Goal: Task Accomplishment & Management: Use online tool/utility

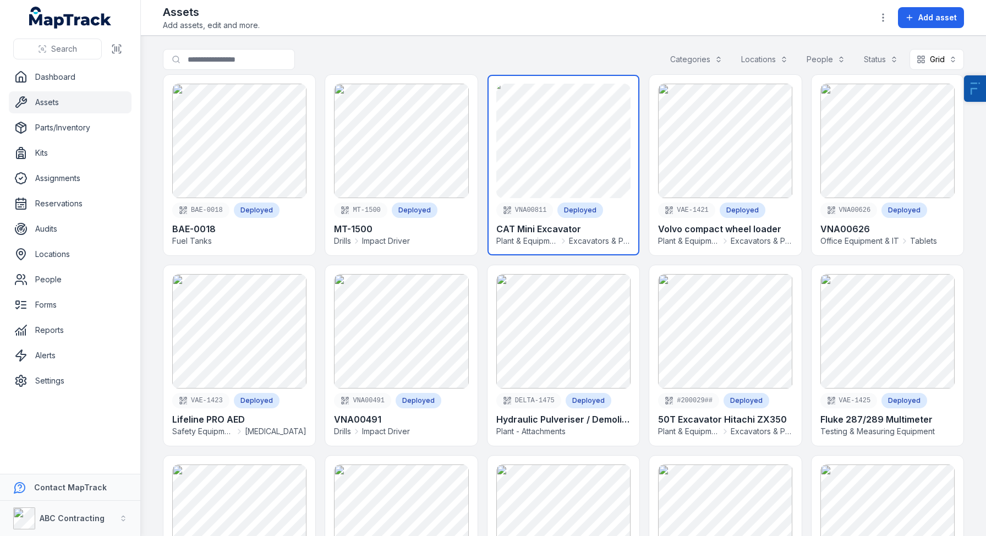
click at [504, 160] on link at bounding box center [564, 165] width 152 height 180
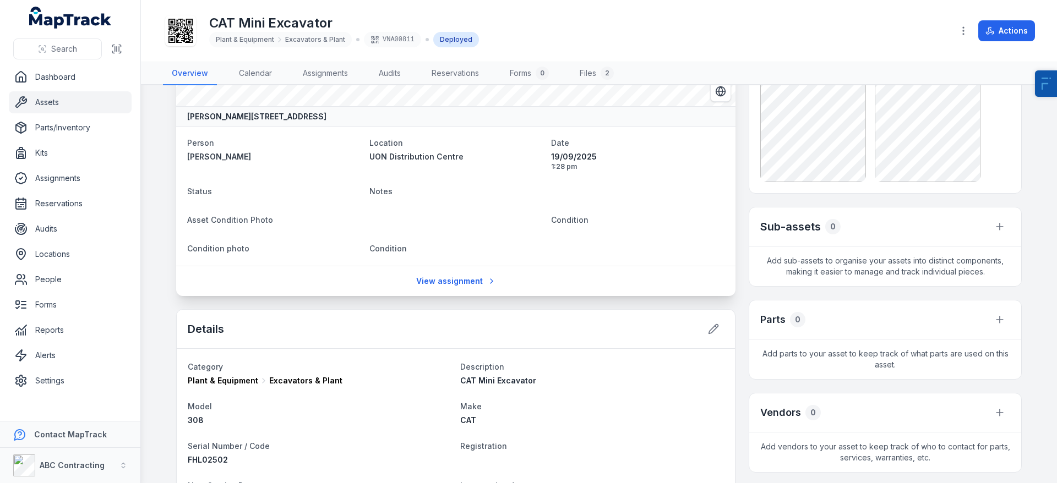
scroll to position [115, 0]
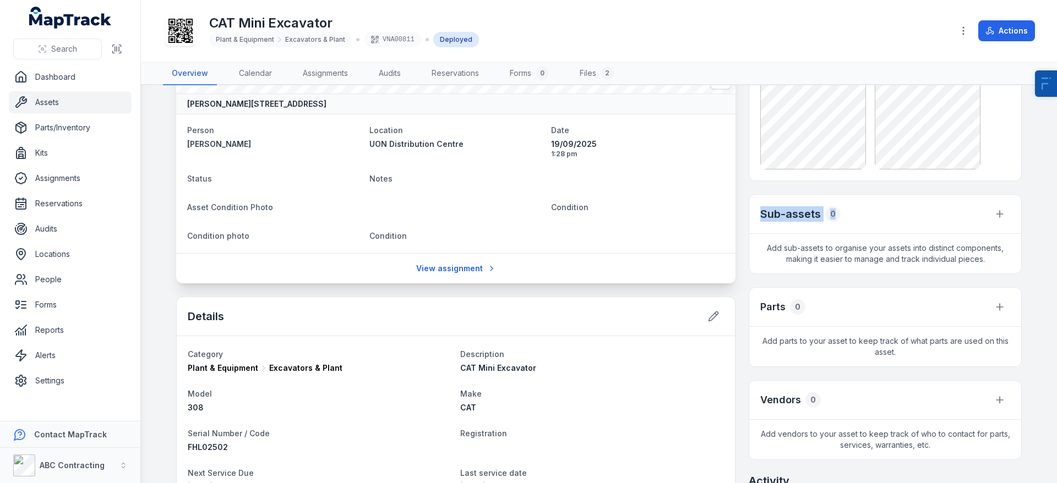
drag, startPoint x: 761, startPoint y: 216, endPoint x: 836, endPoint y: 216, distance: 74.8
click at [836, 216] on div "Sub-assets 0" at bounding box center [800, 213] width 80 height 15
click at [767, 305] on h3 "Parts" at bounding box center [772, 306] width 25 height 15
click at [986, 308] on icon at bounding box center [999, 307] width 11 height 11
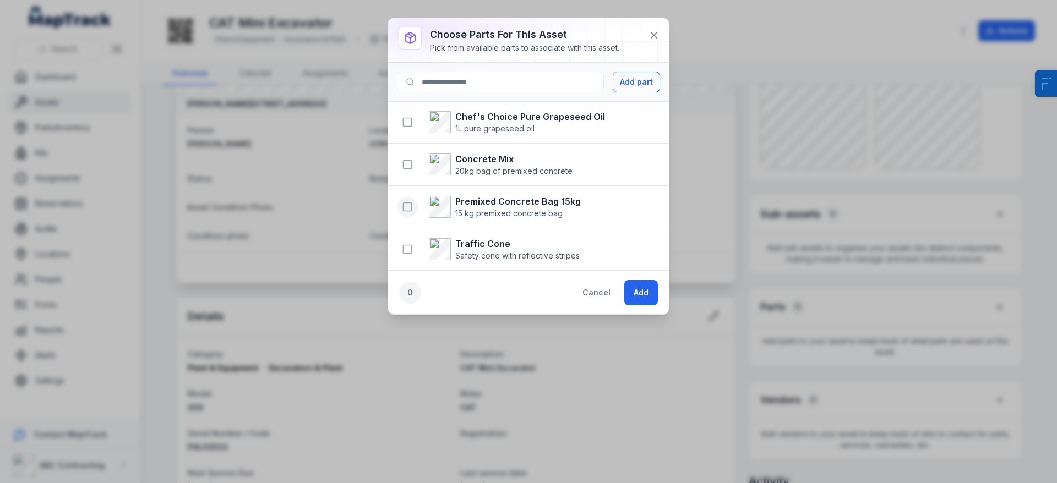
click at [412, 207] on rect "button" at bounding box center [407, 207] width 8 height 8
click at [641, 300] on button "Add" at bounding box center [641, 292] width 34 height 25
